Goal: Task Accomplishment & Management: Use online tool/utility

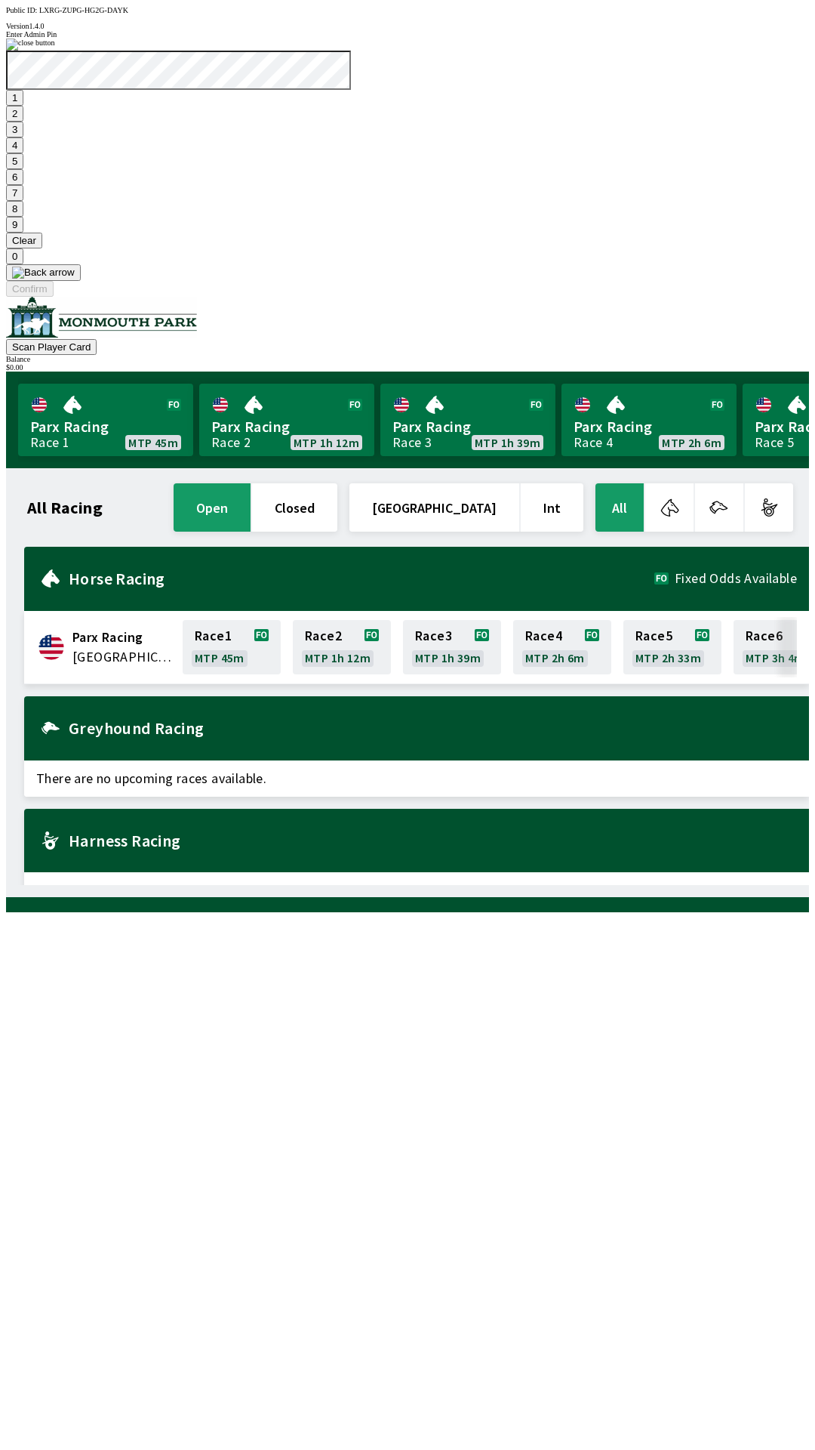
click at [23, 201] on button "7" at bounding box center [14, 193] width 17 height 16
click at [23, 137] on button "3" at bounding box center [14, 130] width 17 height 16
click at [54, 297] on button "Confirm" at bounding box center [30, 289] width 48 height 16
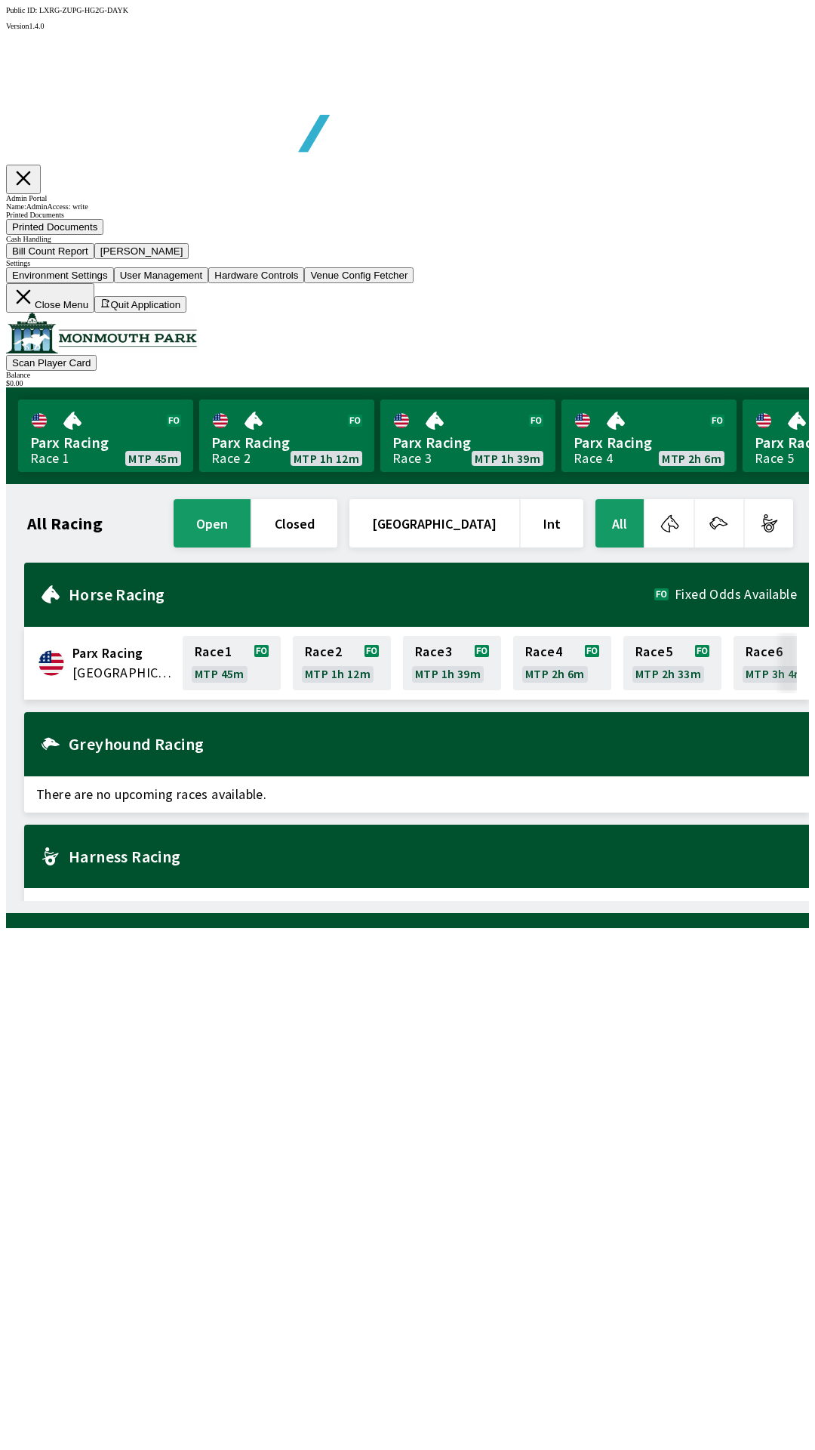
click at [94, 259] on button "Bill Count Report" at bounding box center [50, 251] width 88 height 16
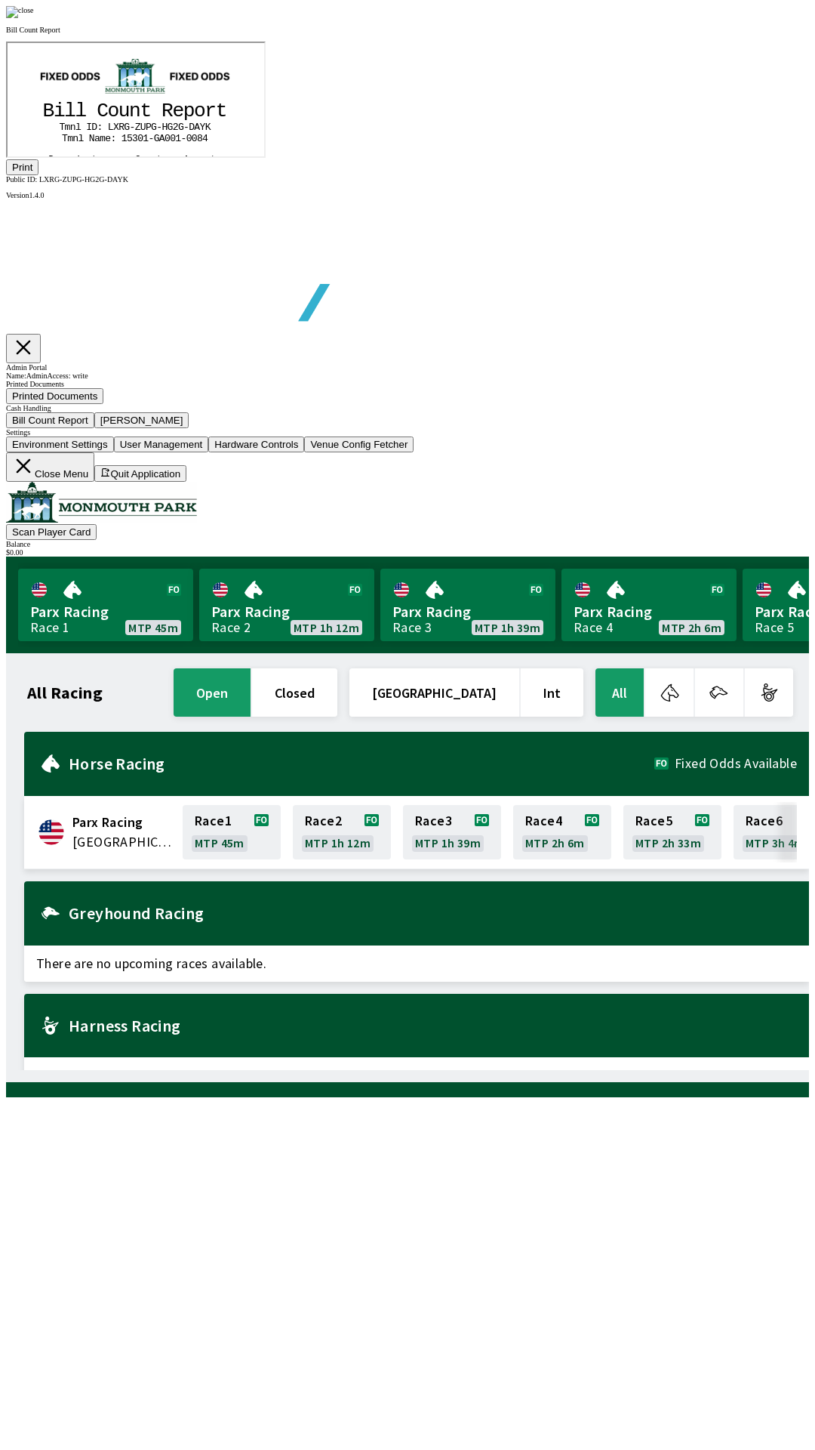
click at [39, 175] on button "Print" at bounding box center [22, 167] width 32 height 16
click at [34, 18] on img at bounding box center [20, 12] width 28 height 12
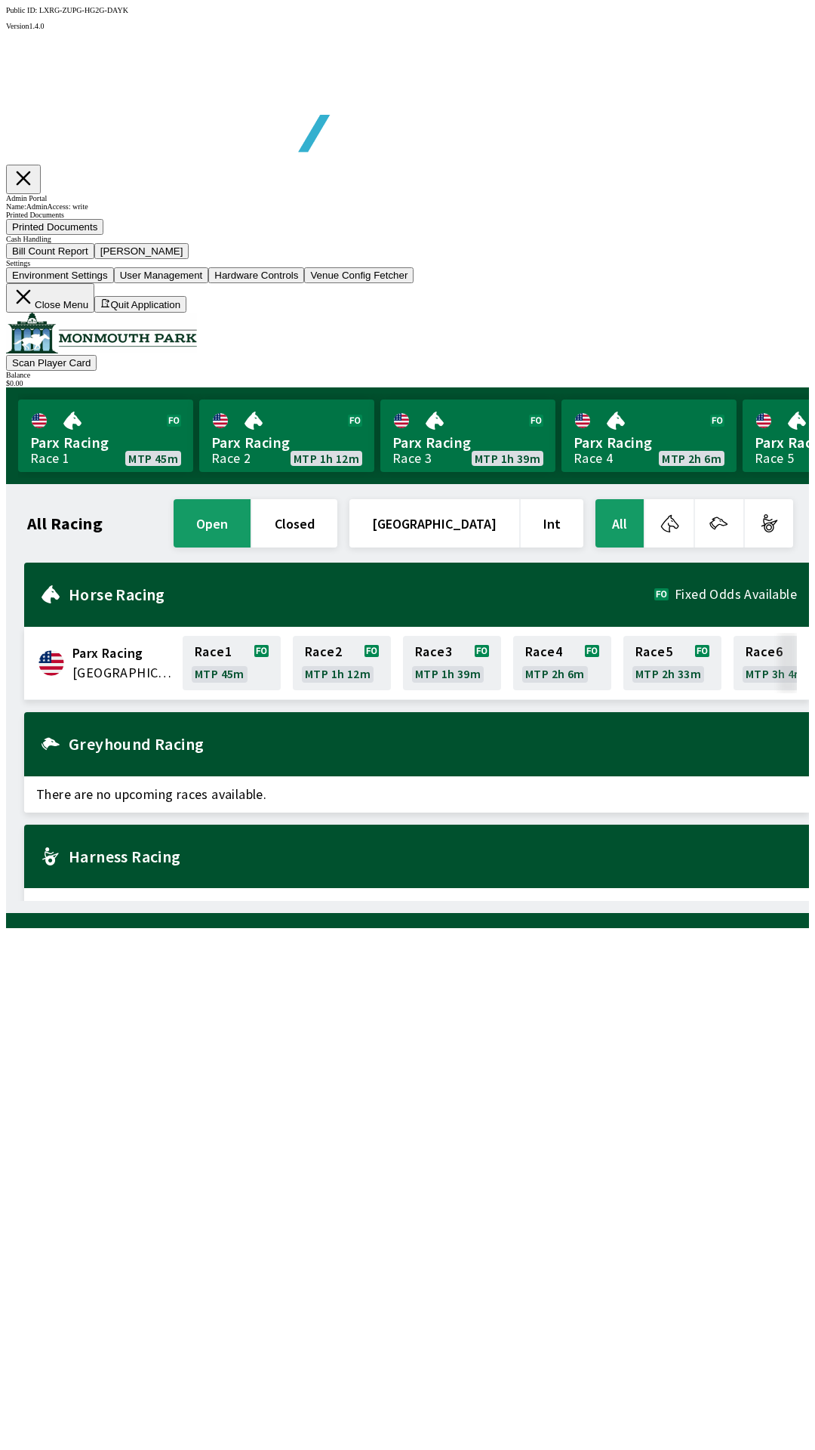
click at [190, 259] on button "[PERSON_NAME]" at bounding box center [141, 251] width 95 height 16
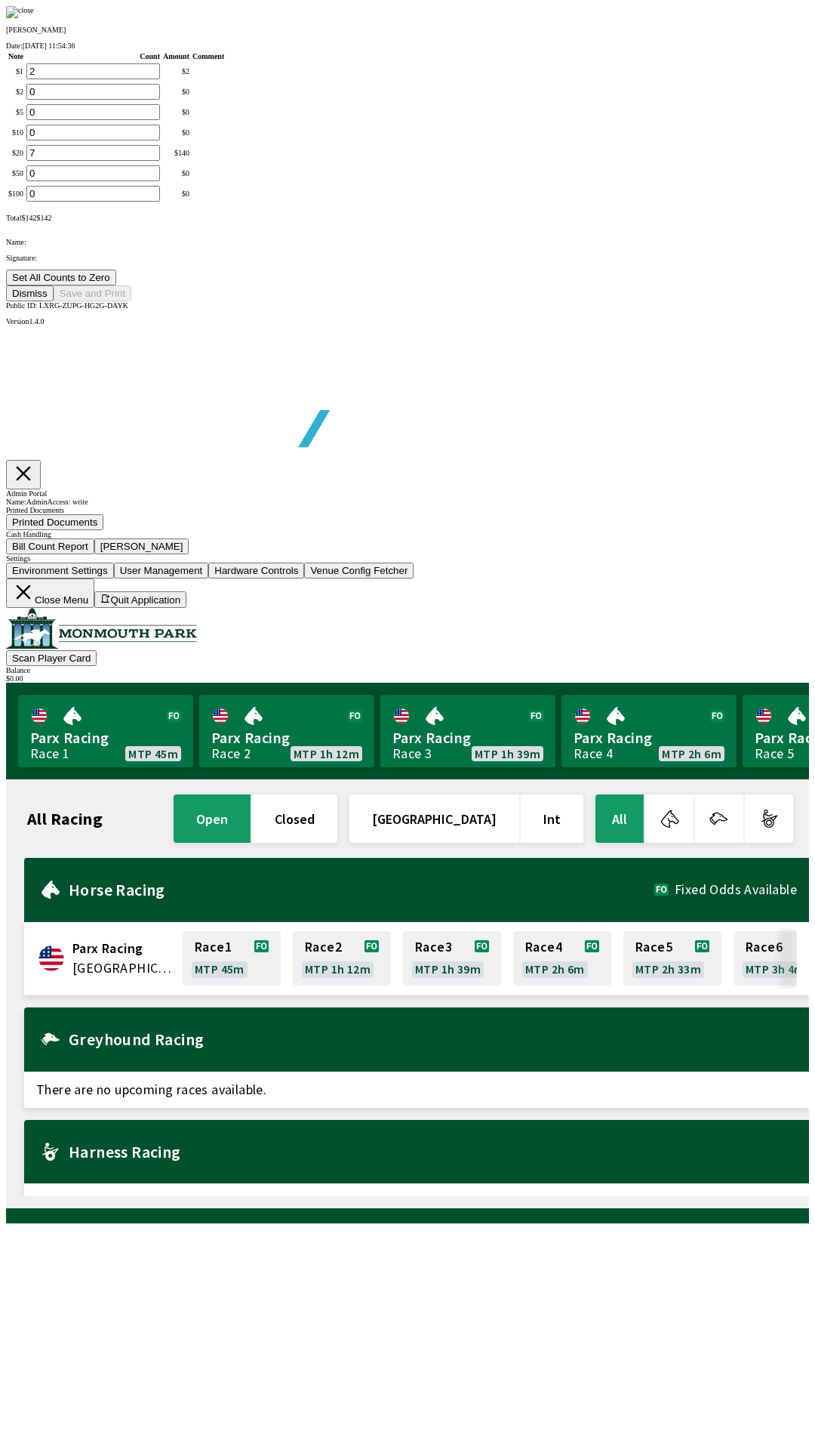
click at [313, 246] on p "Name:" at bounding box center [407, 242] width 803 height 8
click at [116, 285] on button "Set All Counts to Zero" at bounding box center [61, 278] width 110 height 16
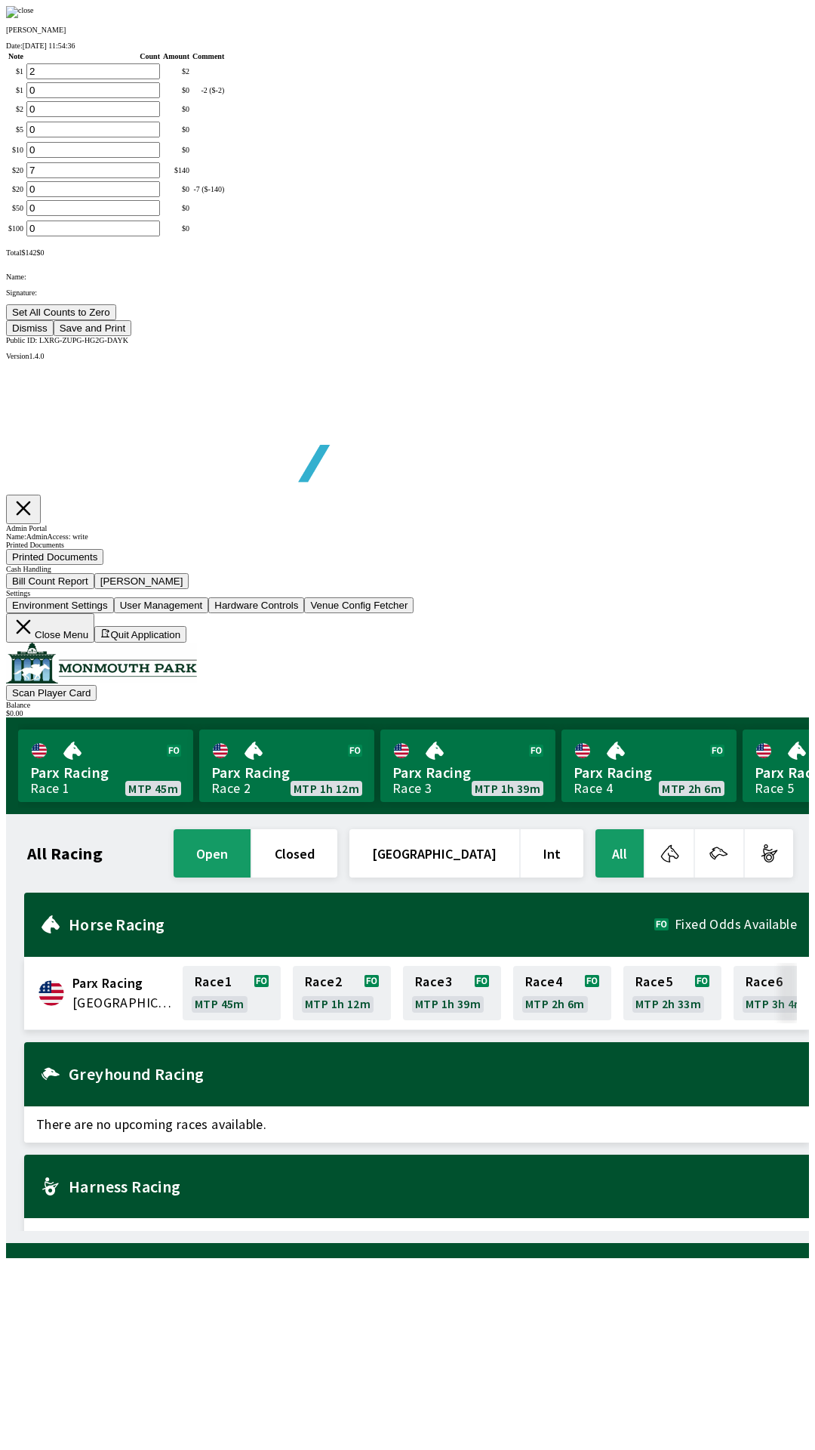
click at [131, 336] on button "Save and Print" at bounding box center [93, 328] width 78 height 16
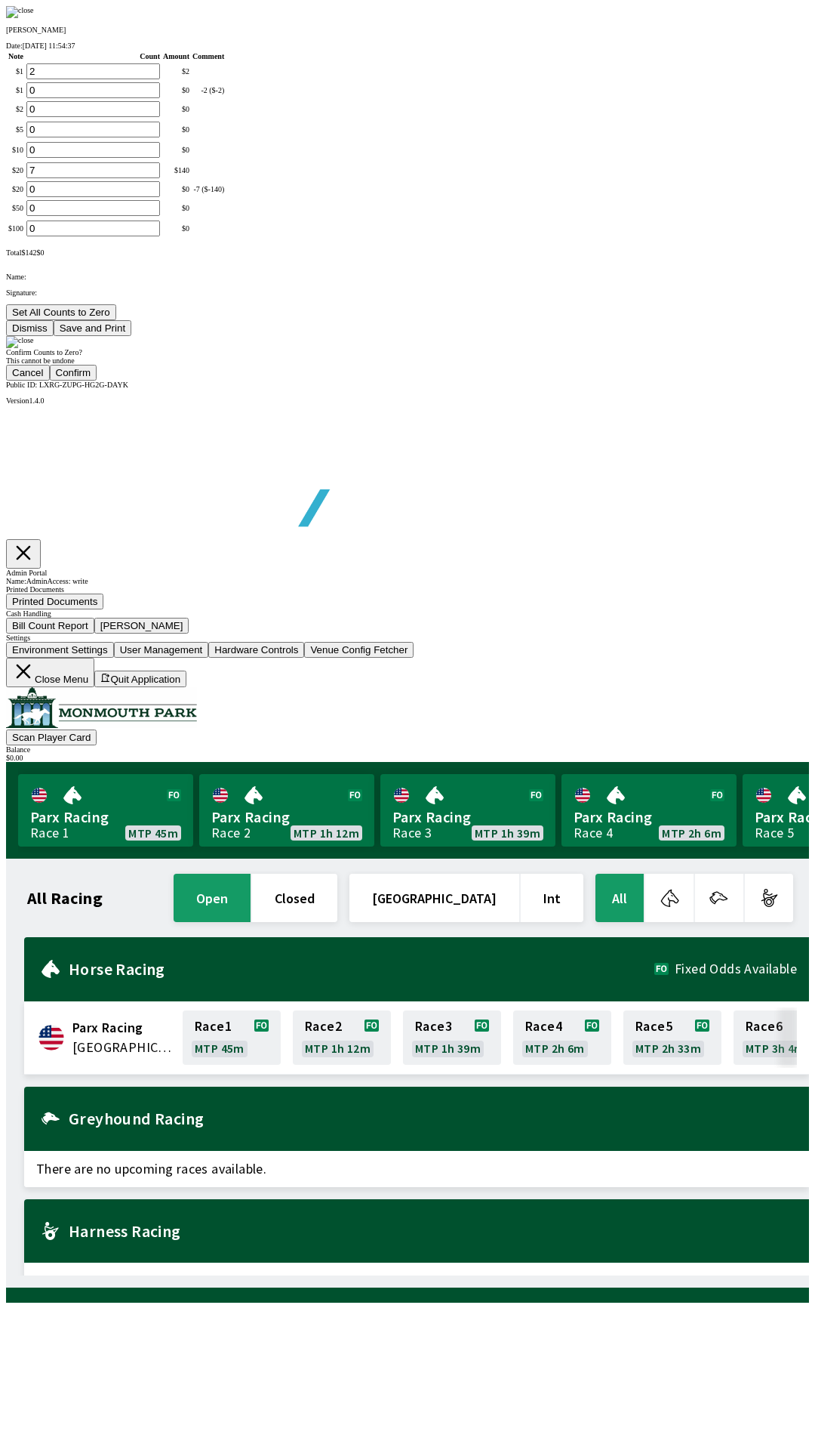
click at [97, 381] on button "Confirm" at bounding box center [74, 373] width 48 height 16
type input "0"
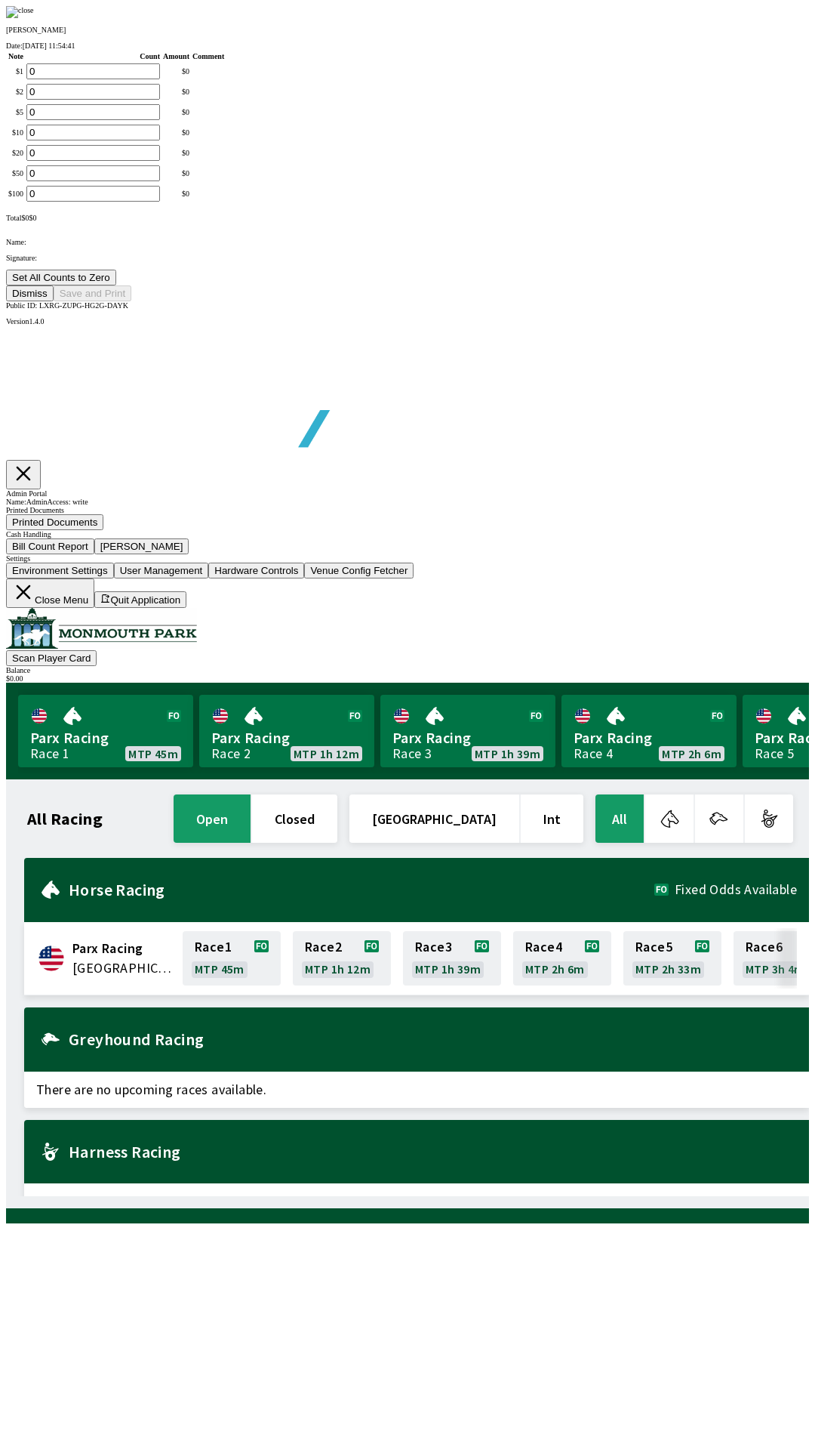
click at [54, 301] on button "Dismiss" at bounding box center [30, 293] width 48 height 16
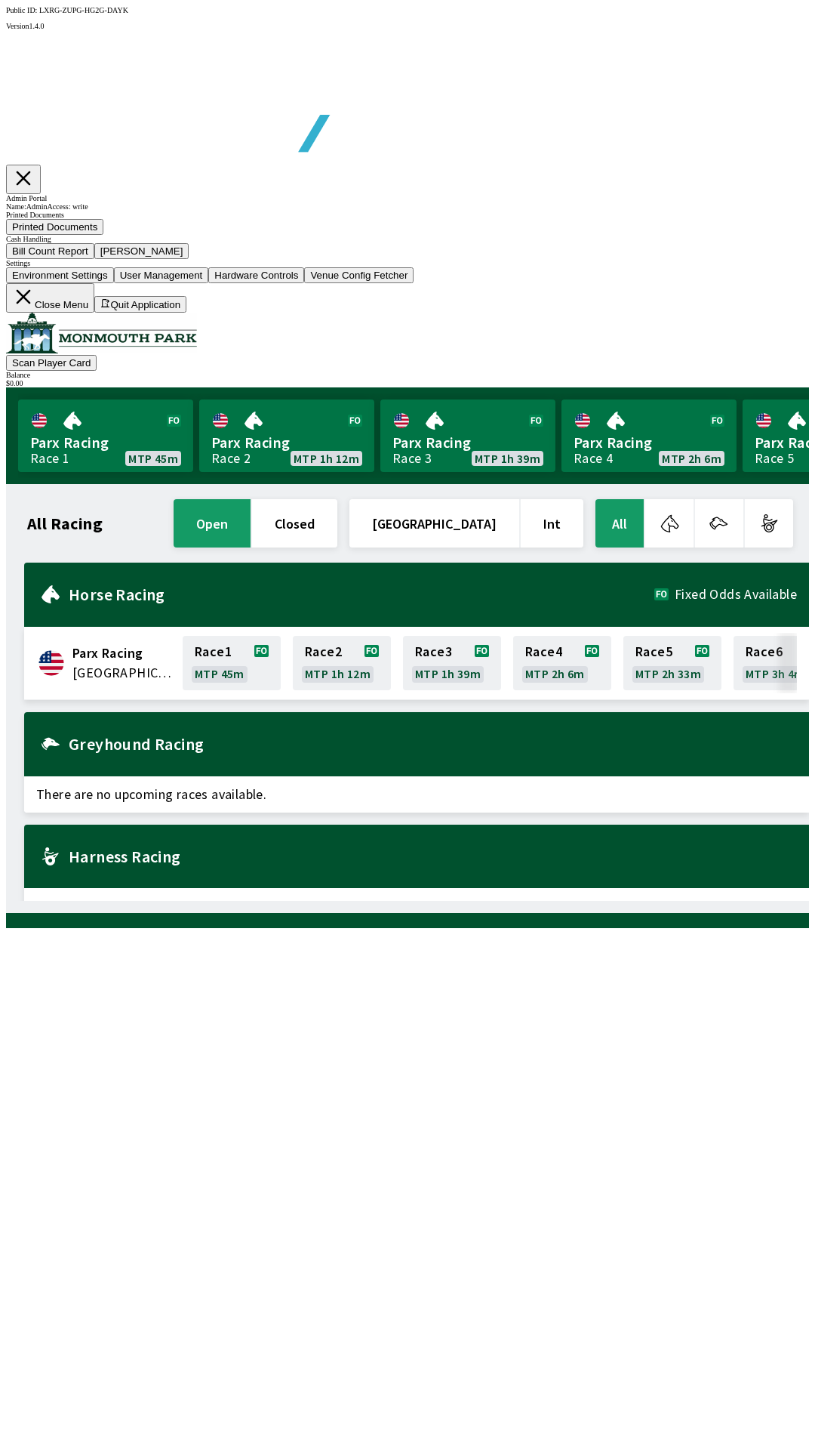
click at [31, 304] on icon at bounding box center [24, 297] width 14 height 14
